Goal: Task Accomplishment & Management: Manage account settings

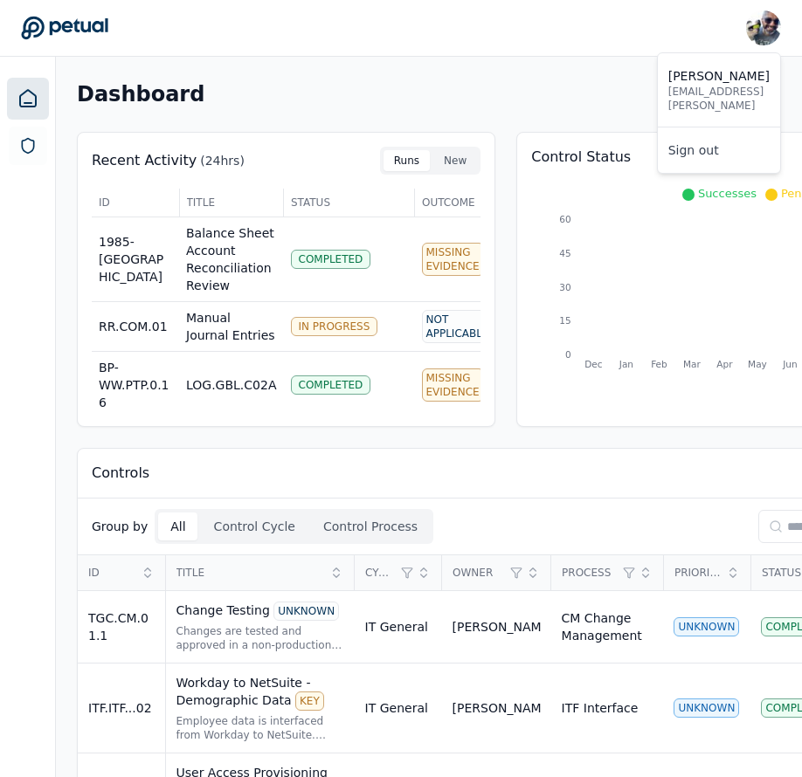
click at [764, 31] on img at bounding box center [763, 27] width 35 height 35
click at [658, 135] on link "Sign out" at bounding box center [719, 150] width 122 height 31
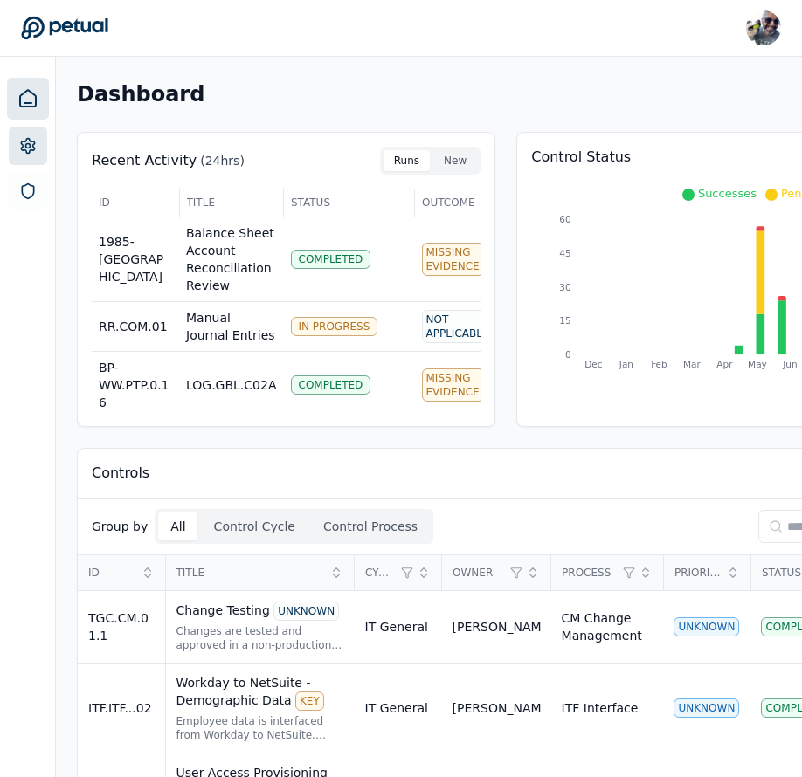
click at [23, 146] on icon at bounding box center [27, 145] width 17 height 17
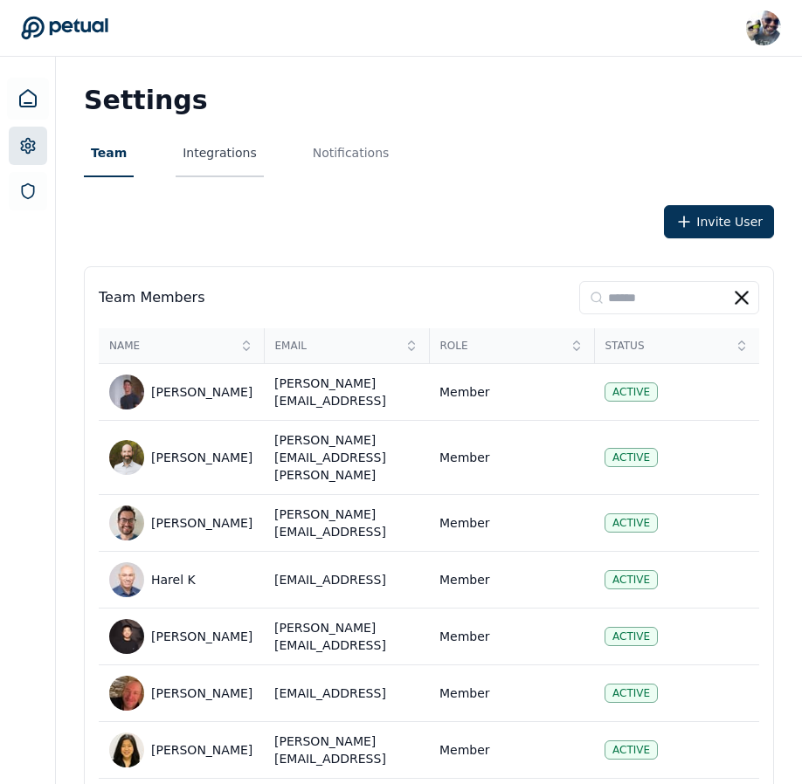
click at [210, 152] on button "Integrations" at bounding box center [219, 153] width 87 height 47
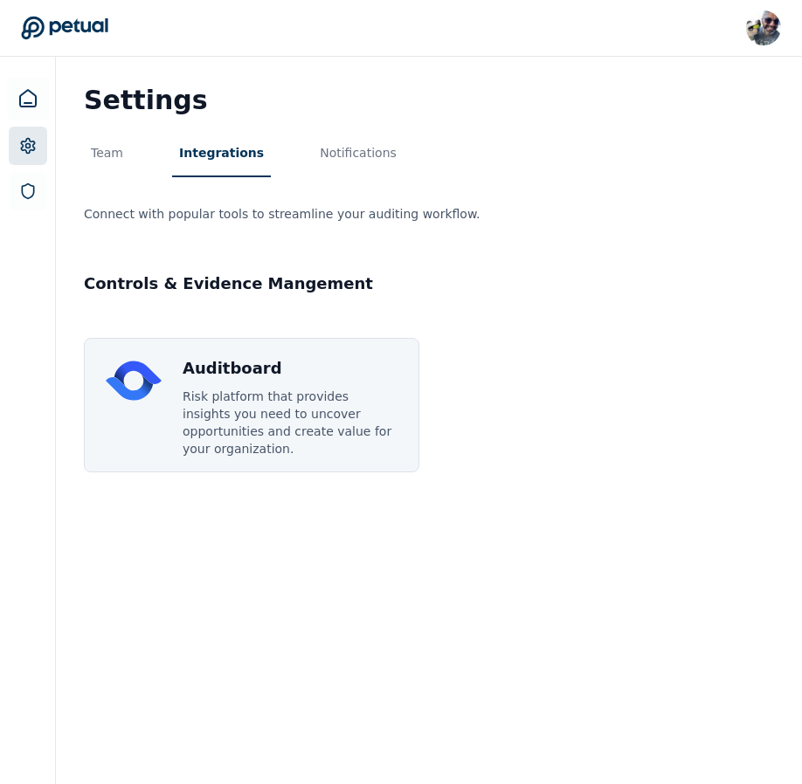
click at [256, 403] on div "Risk platform that provides insights you need to uncover opportunities and crea…" at bounding box center [290, 423] width 215 height 70
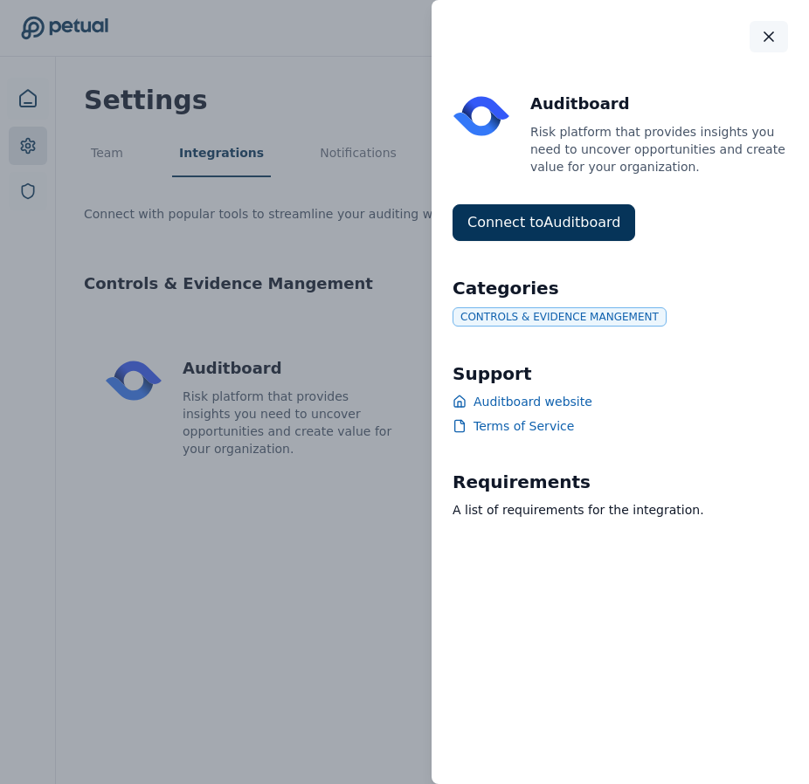
click at [775, 33] on icon "button" at bounding box center [768, 36] width 17 height 17
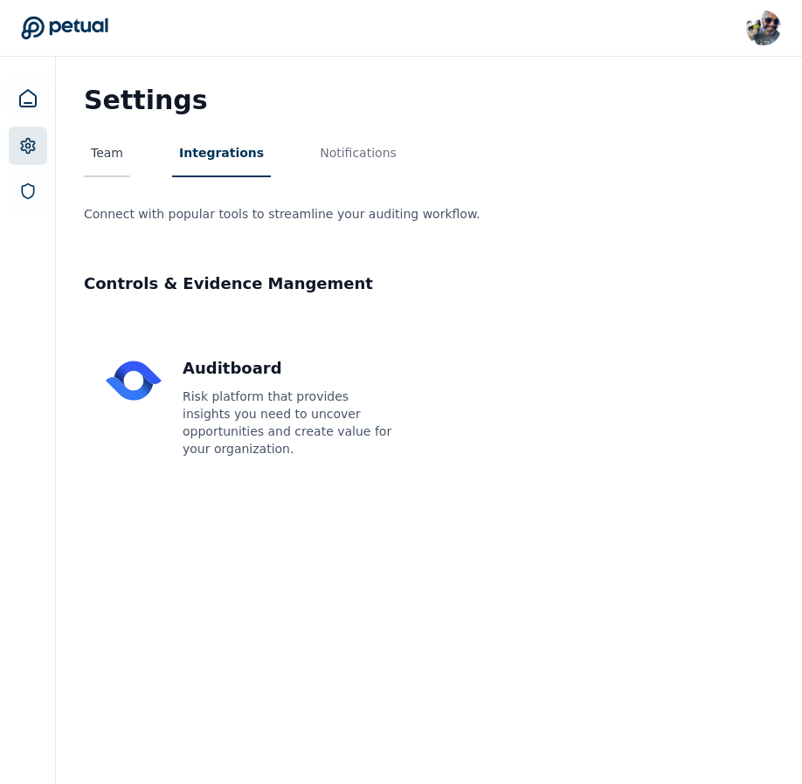
click at [94, 153] on button "Team" at bounding box center [107, 153] width 46 height 47
